Goal: Check status: Check status

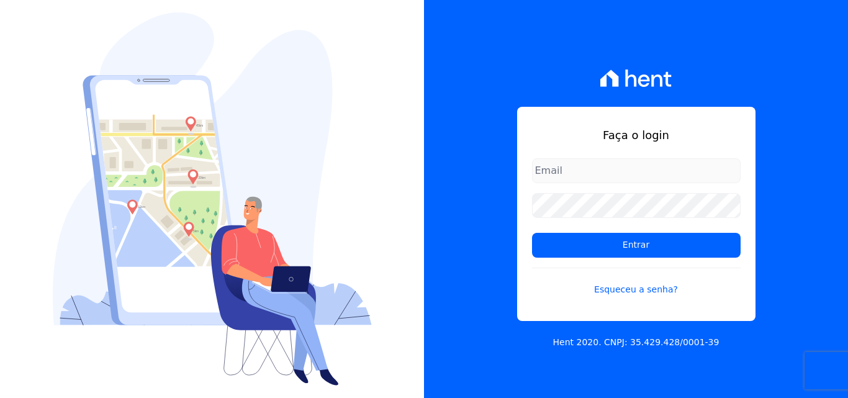
click at [616, 178] on input "email" at bounding box center [636, 170] width 209 height 25
type input "[EMAIL_ADDRESS][DOMAIN_NAME]"
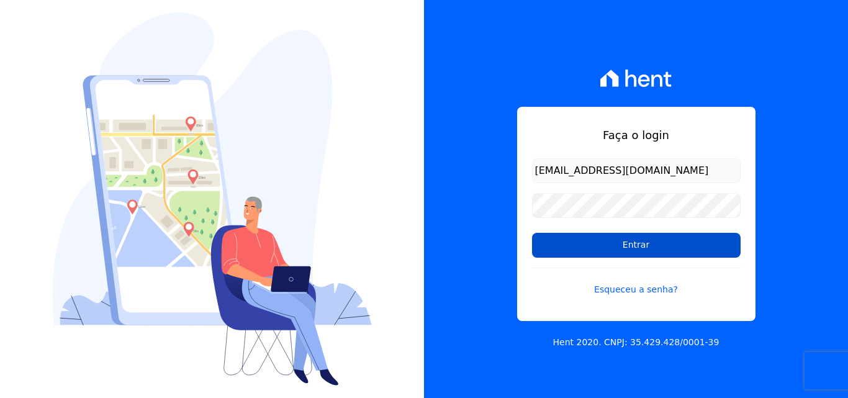
click at [654, 248] on input "Entrar" at bounding box center [636, 245] width 209 height 25
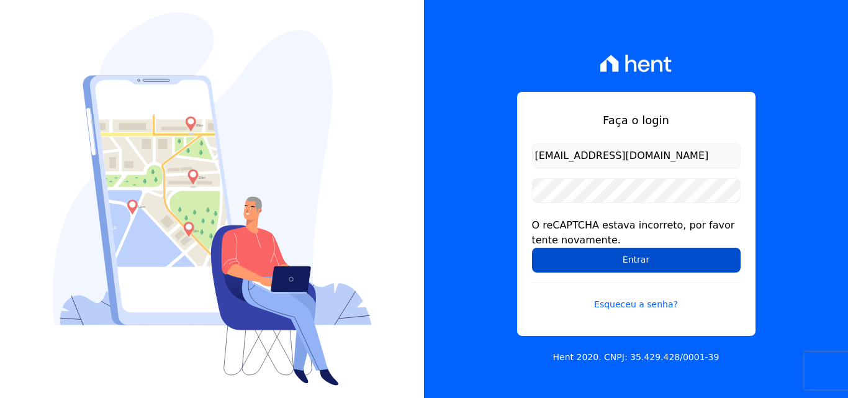
click at [649, 260] on input "Entrar" at bounding box center [636, 260] width 209 height 25
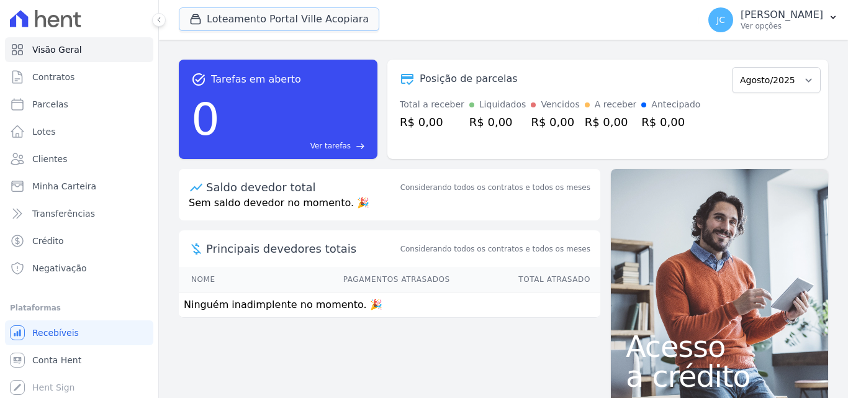
drag, startPoint x: 266, startPoint y: 17, endPoint x: 261, endPoint y: 32, distance: 15.5
click at [266, 17] on button "Loteamento Portal Ville Acopiara" at bounding box center [279, 19] width 201 height 24
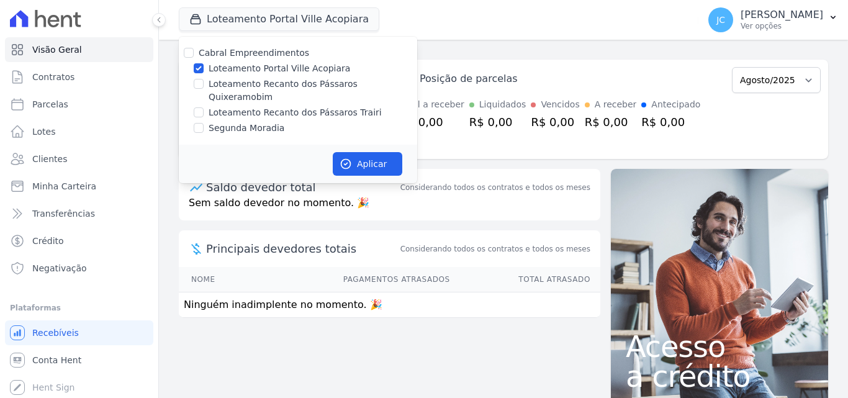
drag, startPoint x: 227, startPoint y: 66, endPoint x: 233, endPoint y: 68, distance: 7.1
click at [227, 66] on label "Loteamento Portal Ville Acopiara" at bounding box center [280, 68] width 142 height 13
click at [204, 66] on input "Loteamento Portal Ville Acopiara" at bounding box center [199, 68] width 10 height 10
checkbox input "false"
click at [357, 106] on label "Loteamento Recanto dos Pássaros Trairi" at bounding box center [295, 112] width 173 height 13
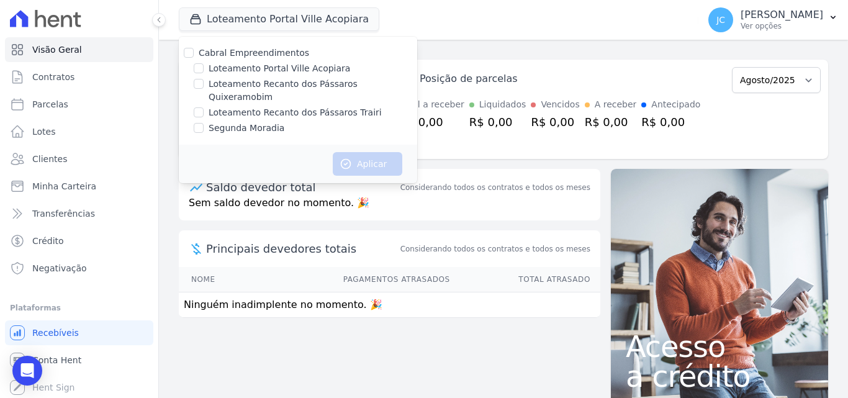
click at [204, 107] on input "Loteamento Recanto dos Pássaros Trairi" at bounding box center [199, 112] width 10 height 10
checkbox input "true"
click at [374, 156] on button "Aplicar" at bounding box center [368, 164] width 70 height 24
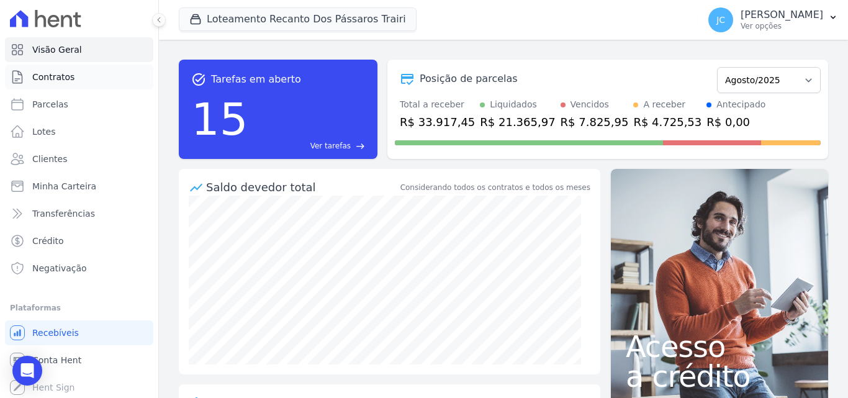
click at [83, 80] on link "Contratos" at bounding box center [79, 77] width 148 height 25
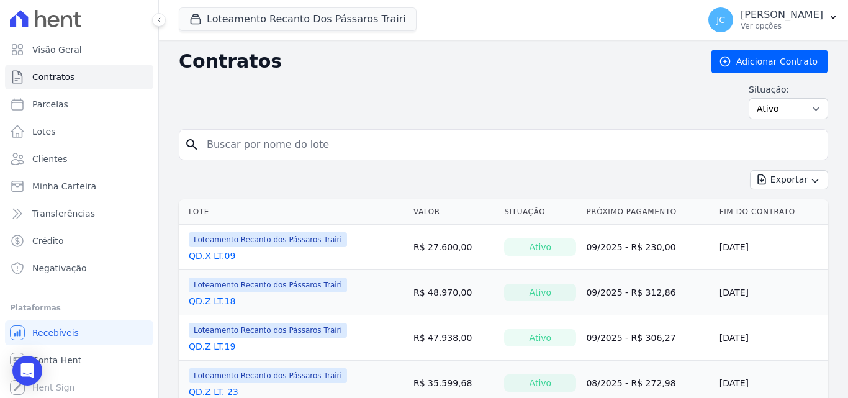
click at [258, 142] on input "search" at bounding box center [510, 144] width 623 height 25
type input "21"
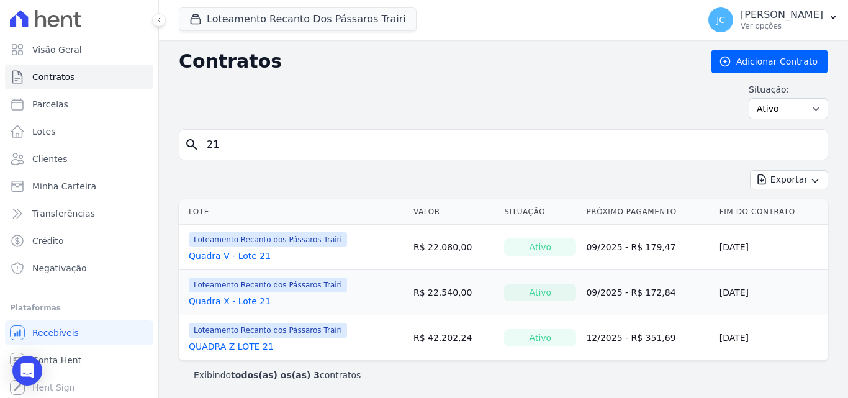
click at [256, 343] on link "QUADRA Z LOTE 21" at bounding box center [231, 346] width 85 height 12
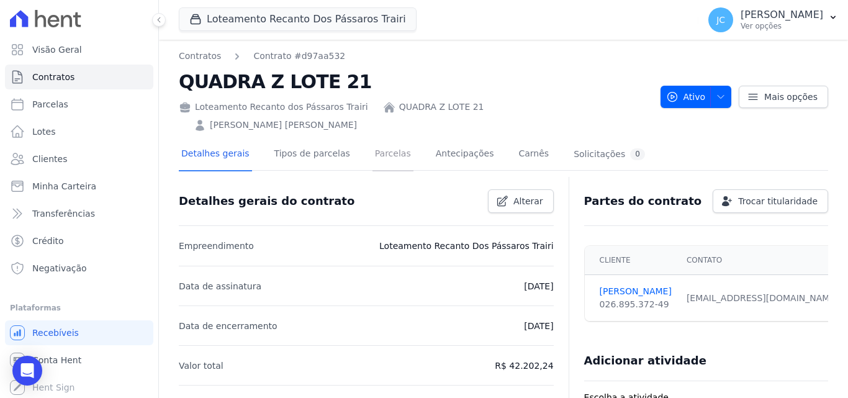
click at [379, 140] on link "Parcelas" at bounding box center [392, 154] width 41 height 33
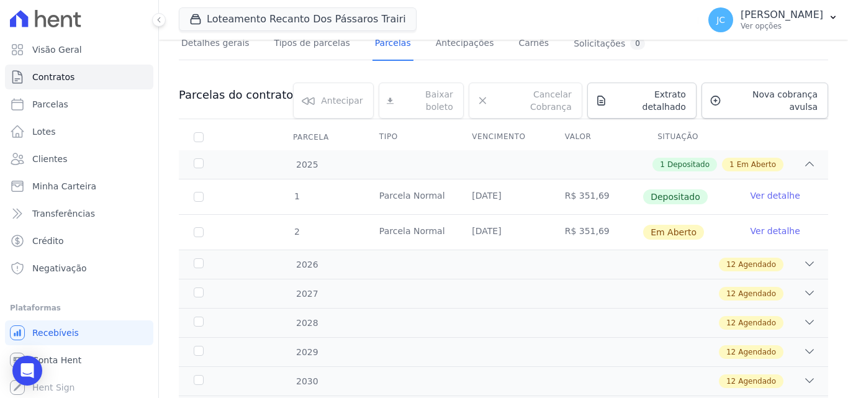
scroll to position [124, 0]
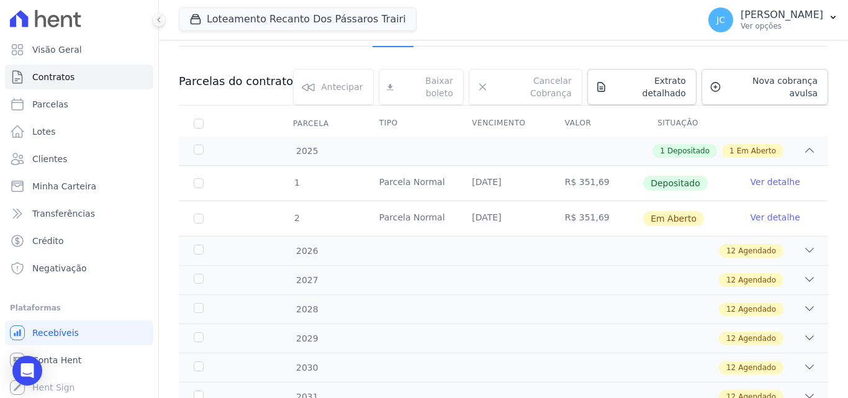
drag, startPoint x: 465, startPoint y: 153, endPoint x: 700, endPoint y: 158, distance: 234.7
click at [700, 166] on tr "1 Parcela Normal 20/11/2025 R$ 351,69 Depositado Ver detalhe" at bounding box center [503, 183] width 649 height 35
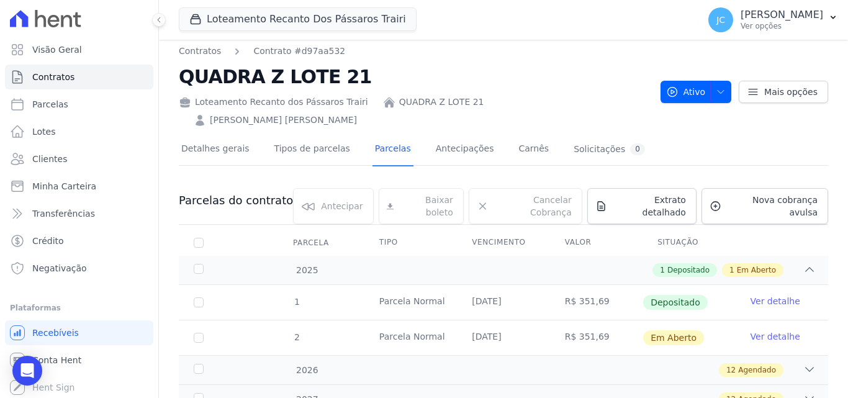
scroll to position [0, 0]
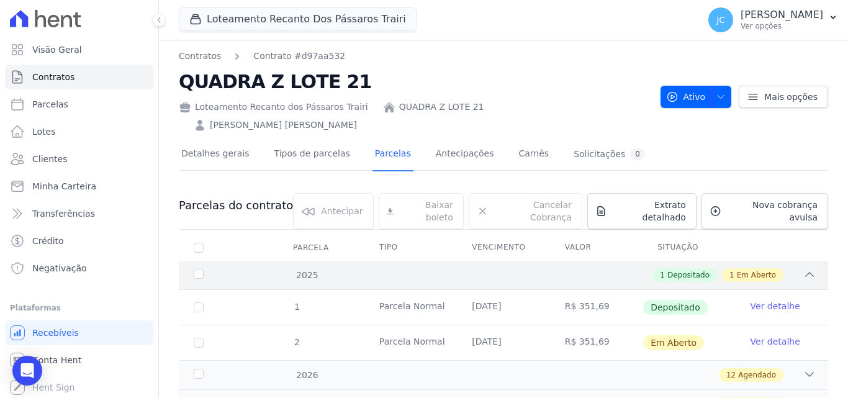
click at [197, 269] on div "2025" at bounding box center [219, 275] width 56 height 13
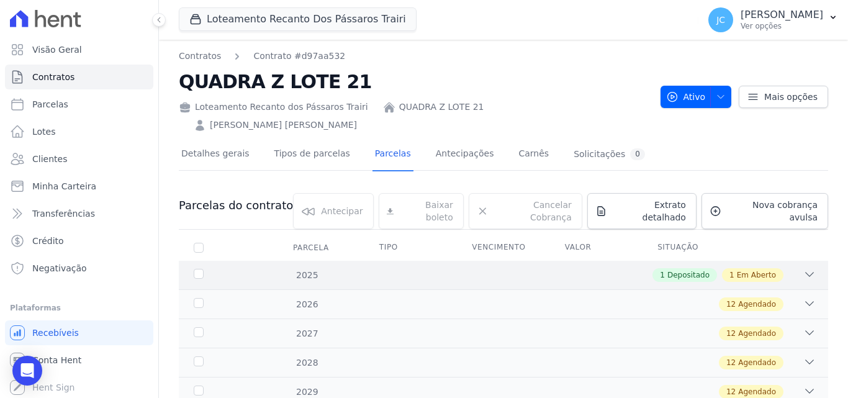
click at [207, 269] on div "2025" at bounding box center [219, 275] width 56 height 13
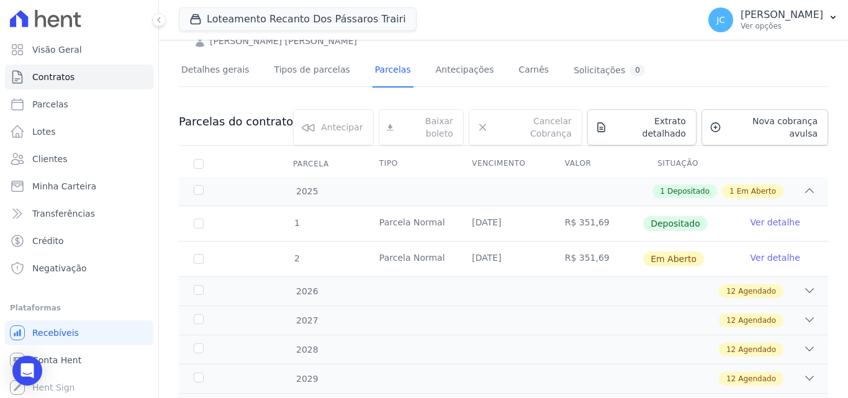
scroll to position [62, 0]
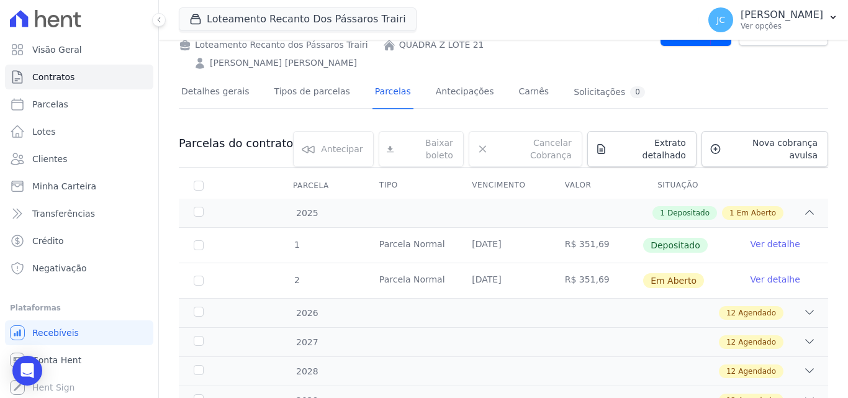
click at [771, 238] on link "Ver detalhe" at bounding box center [776, 244] width 50 height 12
